Goal: Information Seeking & Learning: Find contact information

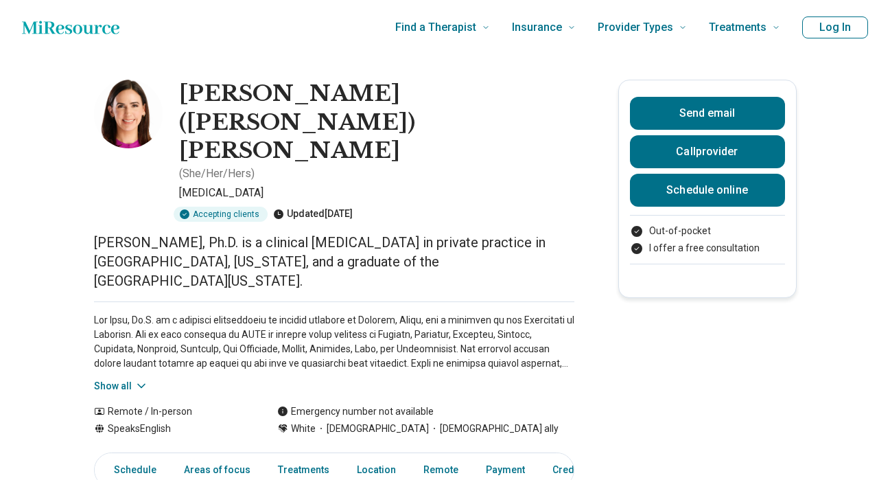
click at [117, 105] on img at bounding box center [128, 114] width 69 height 69
click at [132, 129] on img at bounding box center [128, 114] width 69 height 69
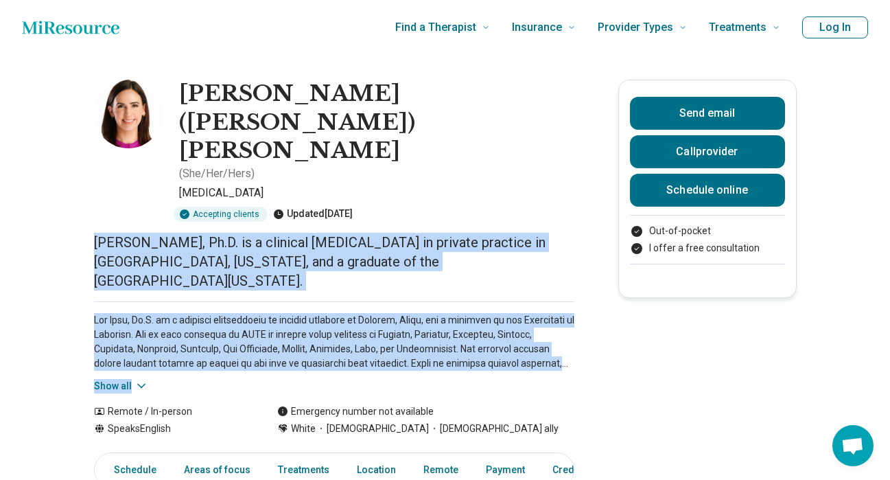
drag, startPoint x: 97, startPoint y: 165, endPoint x: 190, endPoint y: 283, distance: 151.0
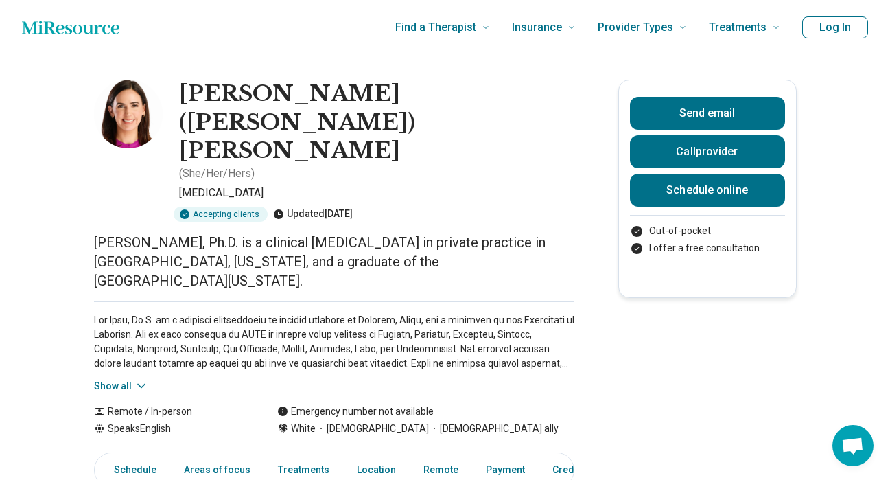
click at [190, 301] on div "Show all" at bounding box center [334, 347] width 480 height 92
click at [130, 379] on button "Show all" at bounding box center [121, 386] width 54 height 14
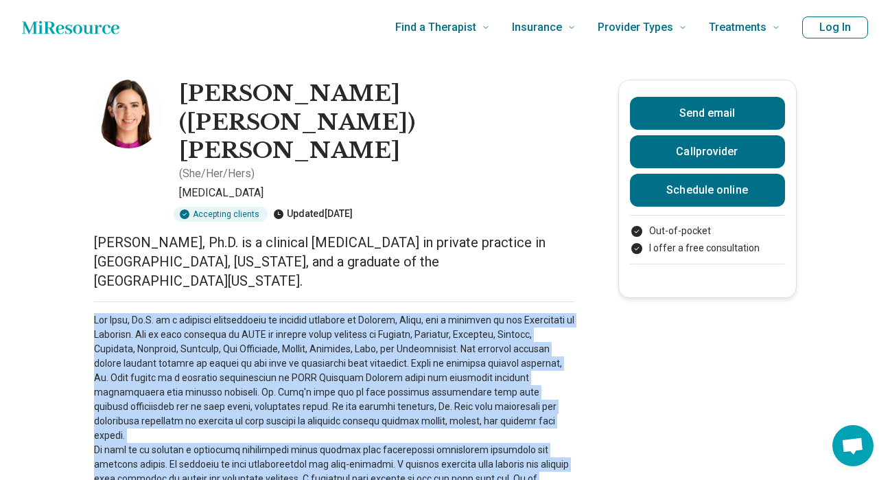
drag, startPoint x: 93, startPoint y: 223, endPoint x: 546, endPoint y: 414, distance: 492.2
click at [547, 416] on p at bounding box center [334, 428] width 480 height 231
drag, startPoint x: 547, startPoint y: 416, endPoint x: 108, endPoint y: 222, distance: 479.5
click at [106, 313] on p at bounding box center [334, 428] width 480 height 231
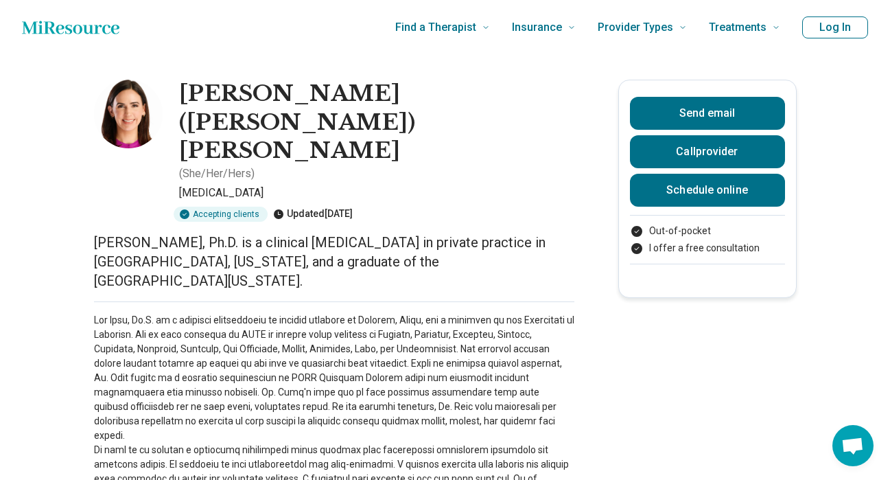
click at [116, 301] on div "Hide all" at bounding box center [334, 433] width 480 height 265
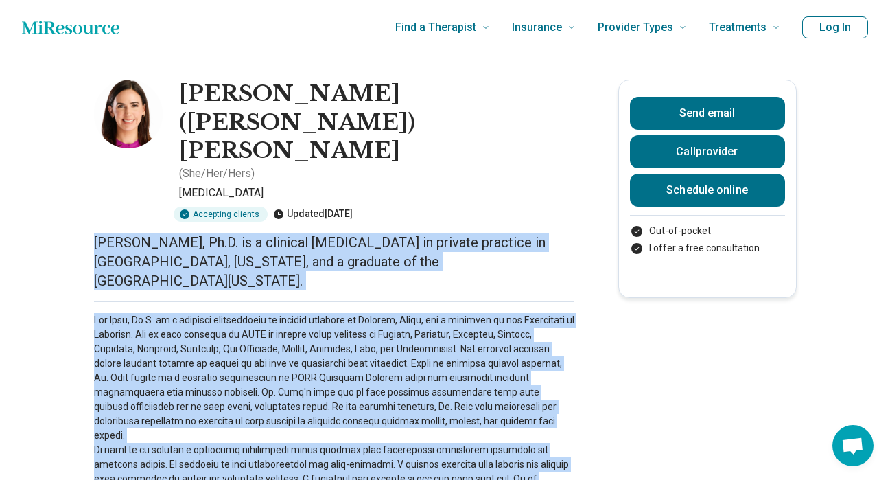
drag, startPoint x: 78, startPoint y: 172, endPoint x: 563, endPoint y: 414, distance: 542.5
click at [563, 414] on p at bounding box center [334, 428] width 480 height 231
drag, startPoint x: 549, startPoint y: 420, endPoint x: 78, endPoint y: 176, distance: 530.2
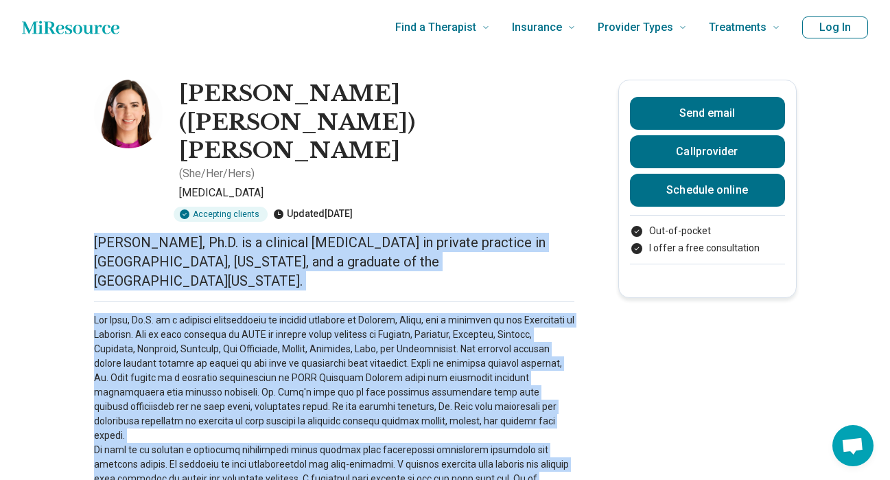
drag, startPoint x: 82, startPoint y: 167, endPoint x: 534, endPoint y: 419, distance: 518.1
click at [535, 420] on p at bounding box center [334, 428] width 480 height 231
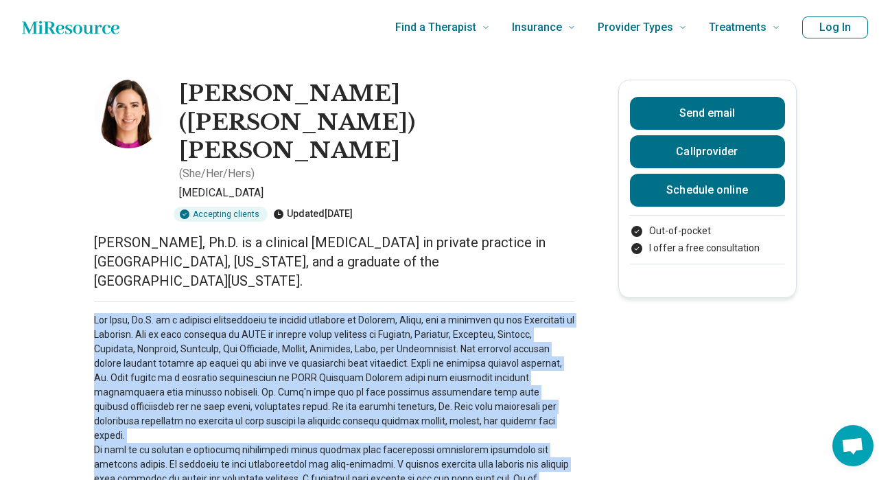
drag, startPoint x: 543, startPoint y: 418, endPoint x: 78, endPoint y: 230, distance: 501.1
drag, startPoint x: 101, startPoint y: 222, endPoint x: 564, endPoint y: 402, distance: 496.8
click at [564, 403] on p at bounding box center [334, 428] width 480 height 231
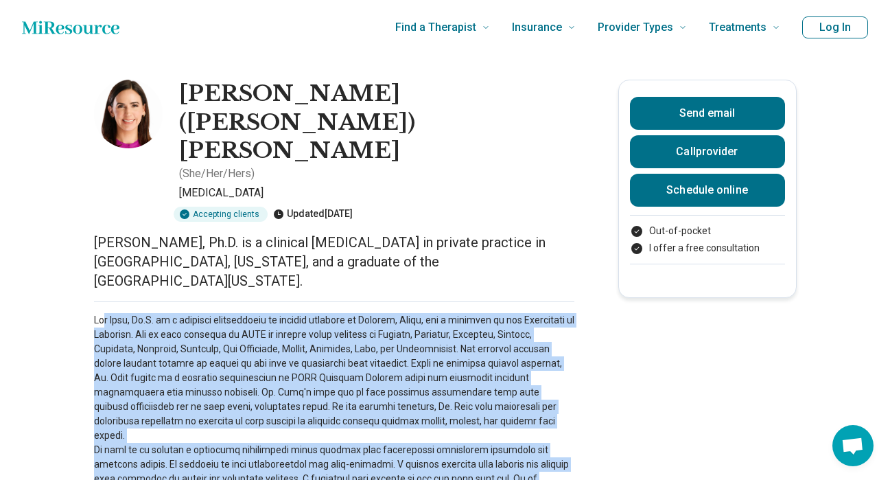
click at [564, 402] on p at bounding box center [334, 428] width 480 height 231
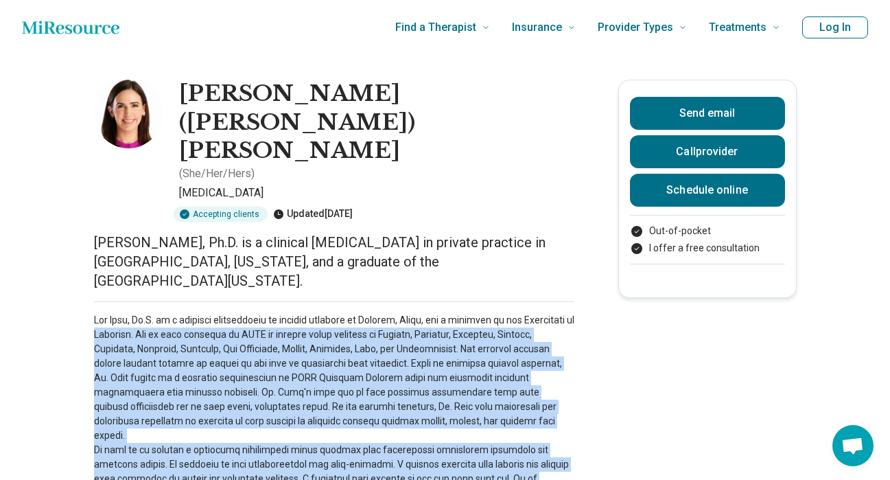
drag, startPoint x: 564, startPoint y: 414, endPoint x: 57, endPoint y: 239, distance: 536.3
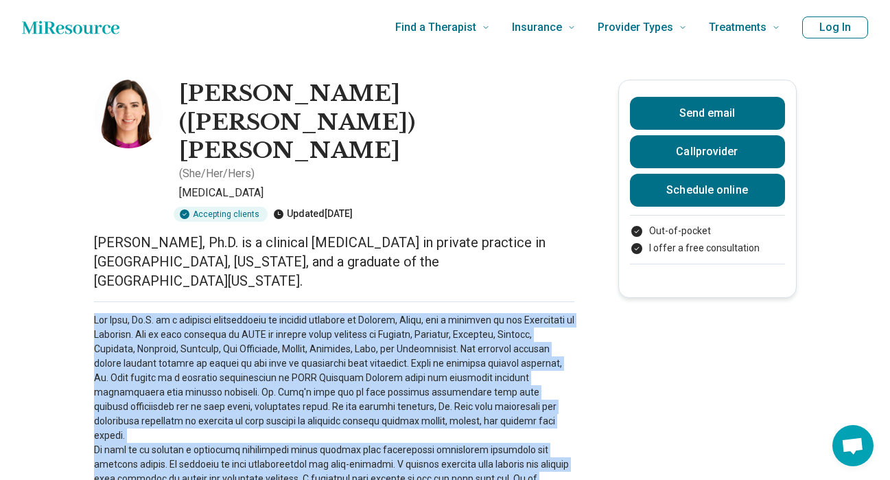
drag, startPoint x: 72, startPoint y: 227, endPoint x: 567, endPoint y: 426, distance: 533.8
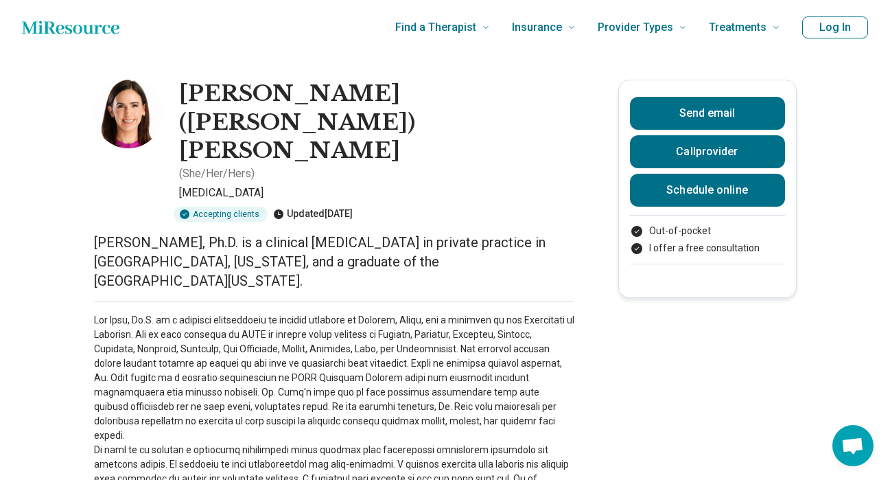
click at [567, 426] on div "Hide all" at bounding box center [334, 433] width 480 height 265
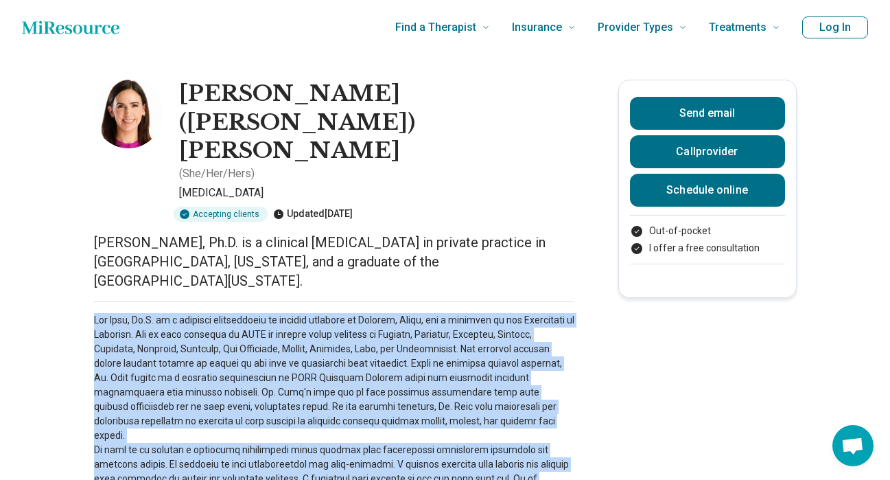
drag, startPoint x: 566, startPoint y: 420, endPoint x: 95, endPoint y: 227, distance: 508.6
click at [95, 313] on p at bounding box center [334, 428] width 480 height 231
drag, startPoint x: 95, startPoint y: 227, endPoint x: 557, endPoint y: 417, distance: 499.3
click at [557, 417] on p at bounding box center [334, 428] width 480 height 231
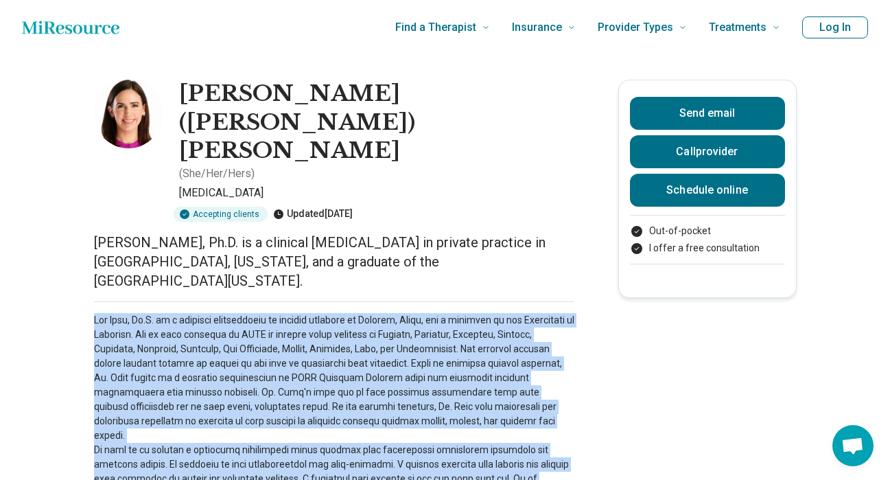
click at [557, 417] on p at bounding box center [334, 428] width 480 height 231
drag, startPoint x: 557, startPoint y: 416, endPoint x: 39, endPoint y: 231, distance: 550.1
drag, startPoint x: 61, startPoint y: 219, endPoint x: 580, endPoint y: 412, distance: 553.6
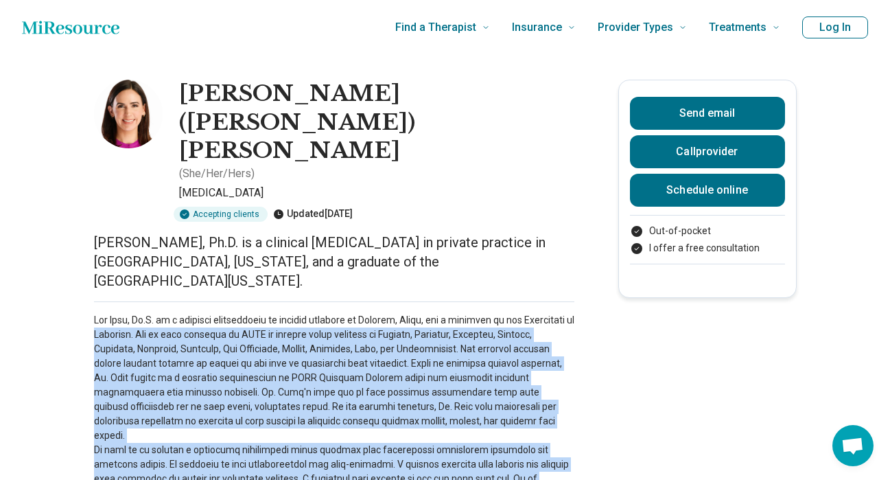
drag, startPoint x: 577, startPoint y: 410, endPoint x: 91, endPoint y: 237, distance: 515.6
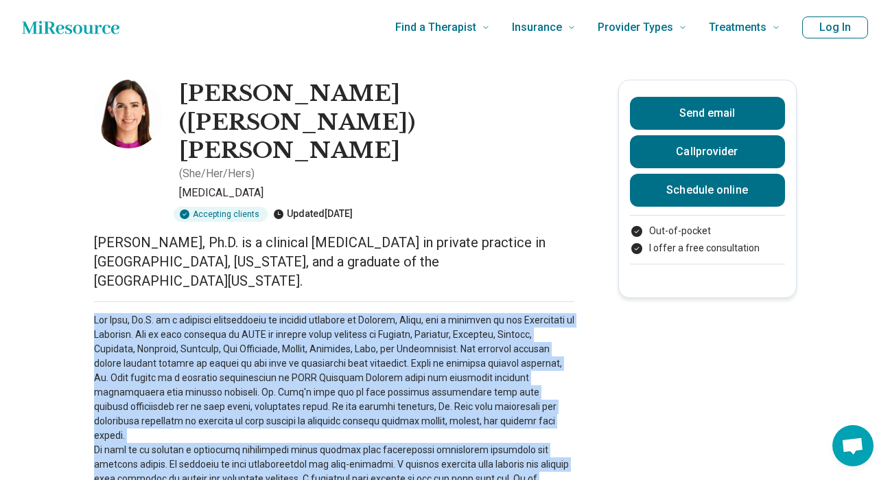
drag, startPoint x: 91, startPoint y: 222, endPoint x: 554, endPoint y: 421, distance: 504.0
click at [554, 421] on p at bounding box center [334, 428] width 480 height 231
drag, startPoint x: 554, startPoint y: 421, endPoint x: 70, endPoint y: 234, distance: 519.3
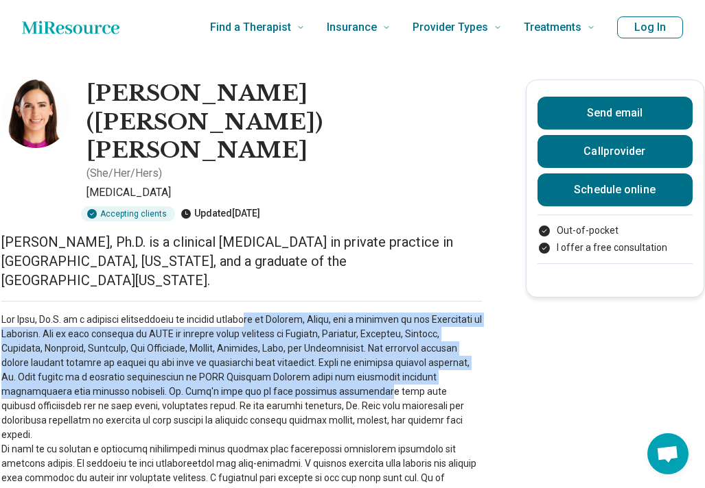
drag, startPoint x: 239, startPoint y: 234, endPoint x: 259, endPoint y: 297, distance: 66.4
click at [259, 313] on p at bounding box center [241, 428] width 480 height 231
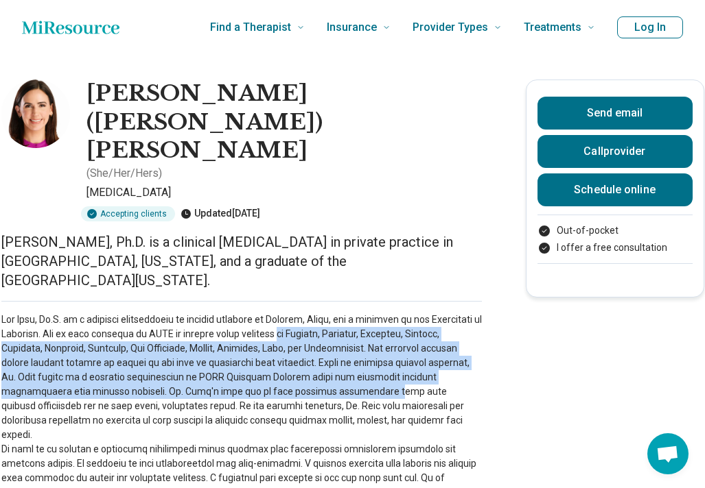
drag, startPoint x: 274, startPoint y: 303, endPoint x: 274, endPoint y: 246, distance: 57.6
click at [274, 313] on p at bounding box center [241, 428] width 480 height 231
